Goal: Information Seeking & Learning: Learn about a topic

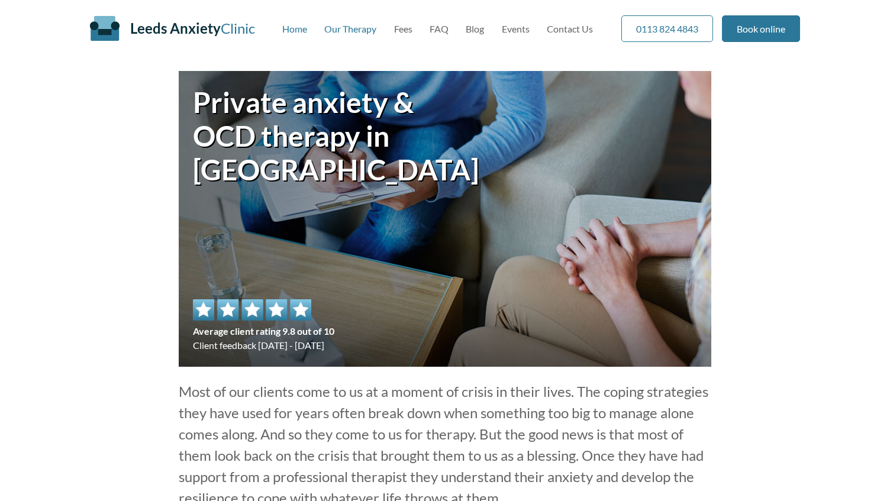
click at [337, 23] on link "Our Therapy" at bounding box center [350, 28] width 52 height 11
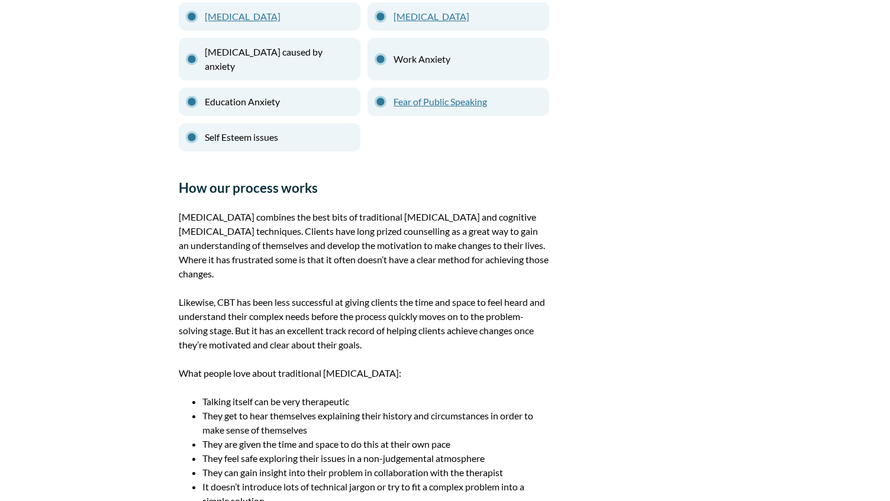
scroll to position [940, 0]
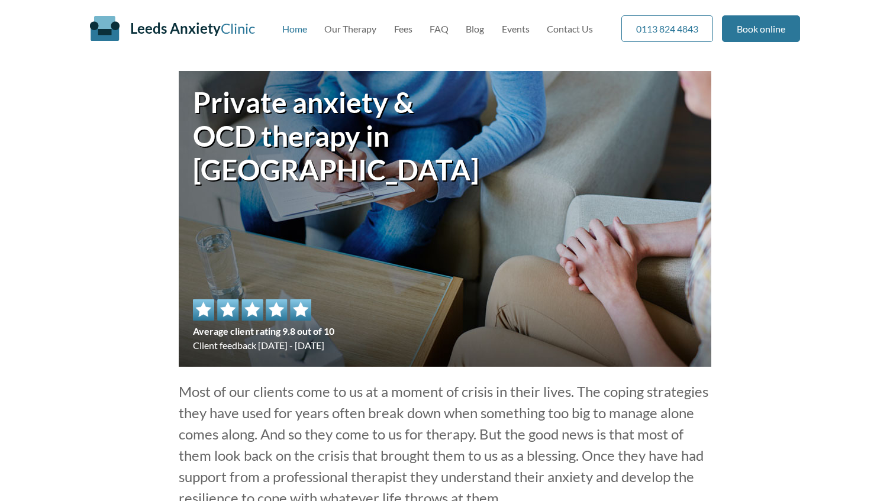
click at [352, 28] on link "Our Therapy" at bounding box center [350, 28] width 52 height 11
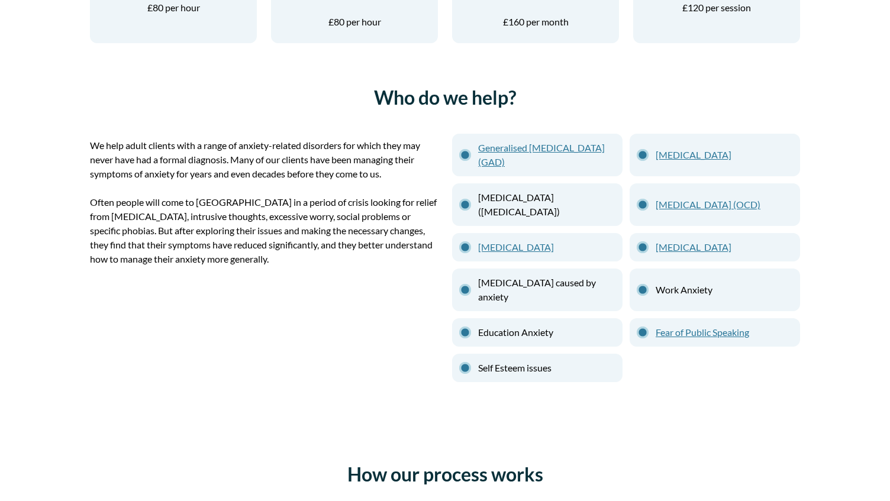
scroll to position [583, 0]
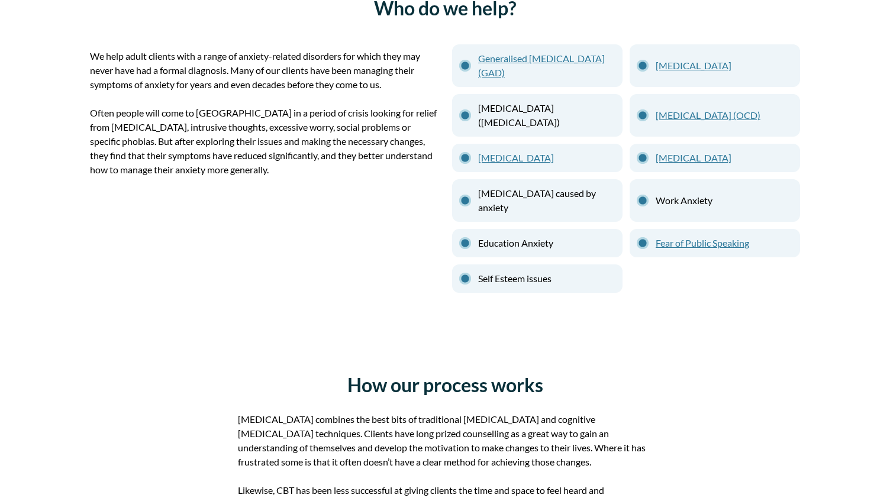
click at [508, 158] on link "[MEDICAL_DATA]" at bounding box center [546, 158] width 137 height 14
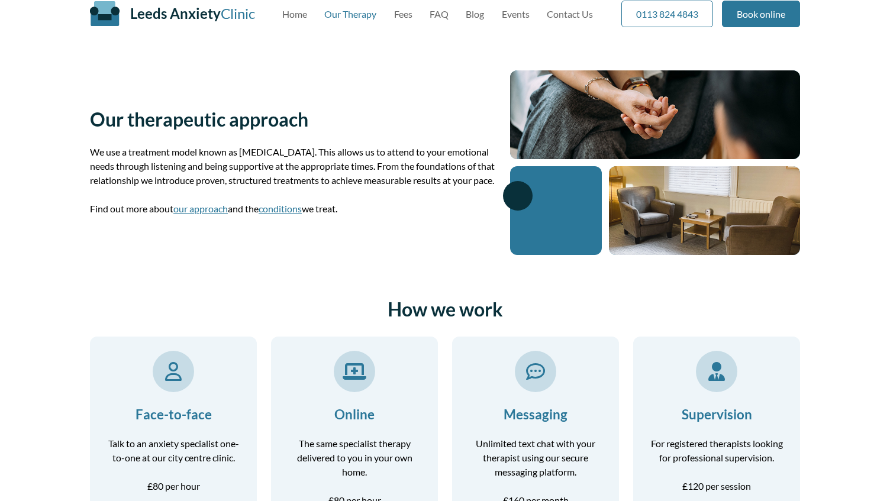
scroll to position [0, 0]
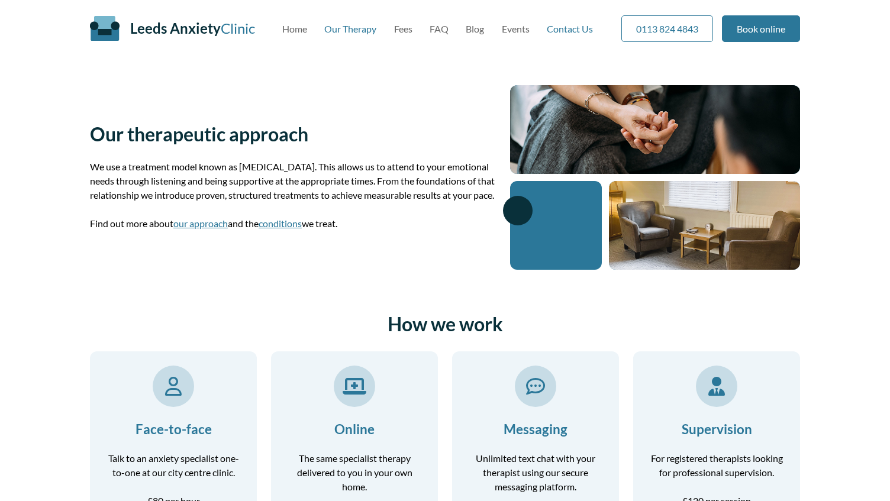
click at [574, 25] on link "Contact Us" at bounding box center [570, 28] width 46 height 11
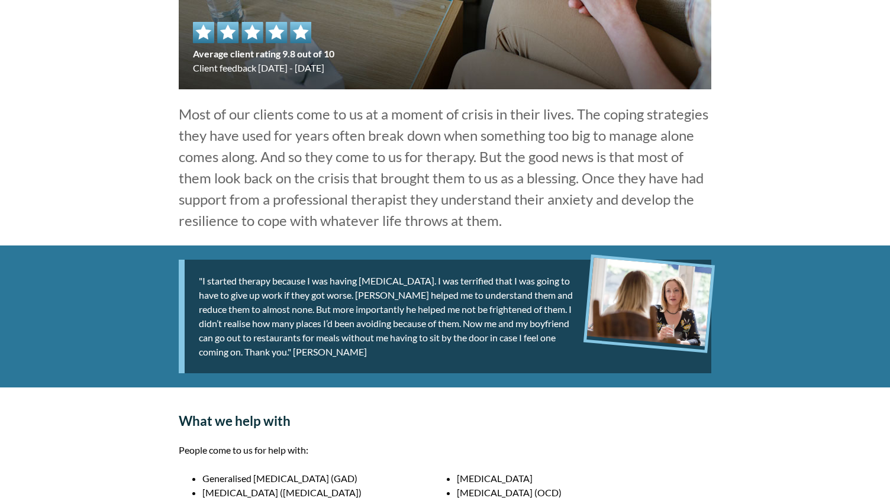
scroll to position [272, 0]
